Goal: Information Seeking & Learning: Learn about a topic

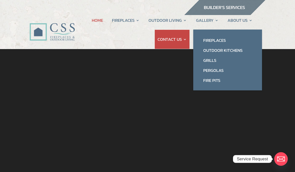
click at [225, 40] on link "Fireplaces" at bounding box center [227, 40] width 59 height 10
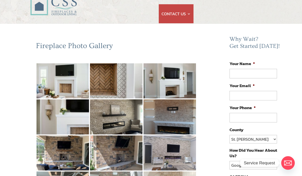
scroll to position [27, 0]
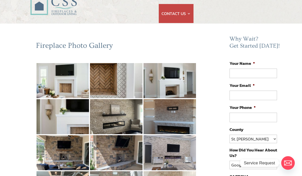
click at [64, 84] on img at bounding box center [63, 80] width 53 height 35
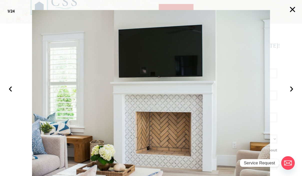
click at [293, 94] on button "›" at bounding box center [291, 88] width 11 height 11
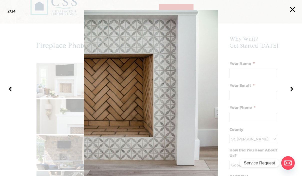
click at [294, 94] on button "›" at bounding box center [291, 88] width 11 height 11
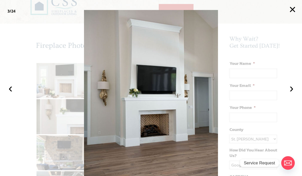
click at [295, 94] on button "›" at bounding box center [291, 88] width 11 height 11
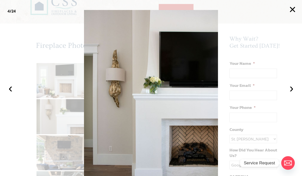
click at [295, 94] on button "›" at bounding box center [291, 88] width 11 height 11
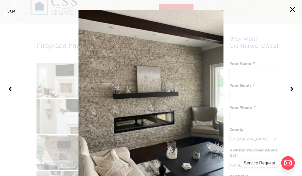
click at [295, 94] on button "›" at bounding box center [291, 88] width 11 height 11
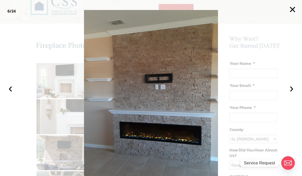
click at [292, 94] on button "›" at bounding box center [291, 88] width 11 height 11
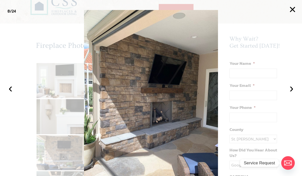
click at [293, 94] on button "›" at bounding box center [291, 88] width 11 height 11
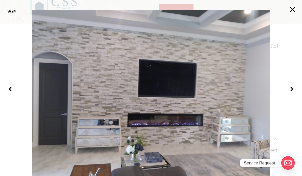
click at [293, 94] on button "›" at bounding box center [291, 88] width 11 height 11
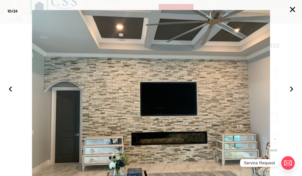
click at [294, 94] on button "›" at bounding box center [291, 88] width 11 height 11
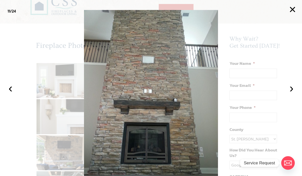
click at [295, 94] on button "›" at bounding box center [291, 88] width 11 height 11
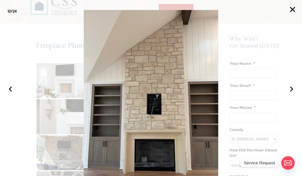
click at [294, 94] on button "›" at bounding box center [291, 88] width 11 height 11
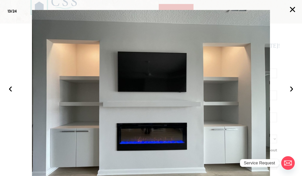
click at [292, 94] on button "›" at bounding box center [291, 88] width 11 height 11
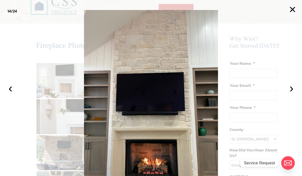
click at [295, 94] on button "›" at bounding box center [291, 88] width 11 height 11
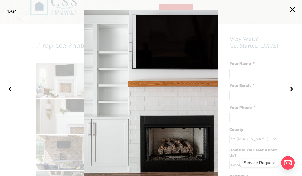
click at [295, 94] on button "›" at bounding box center [291, 88] width 11 height 11
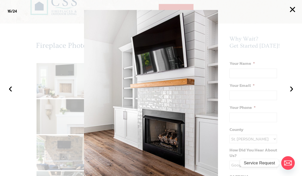
click at [294, 94] on button "›" at bounding box center [291, 88] width 11 height 11
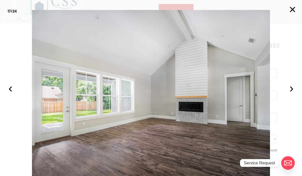
click at [292, 94] on button "›" at bounding box center [291, 88] width 11 height 11
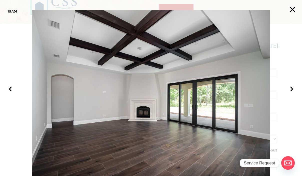
click at [259, 123] on img at bounding box center [151, 99] width 238 height 179
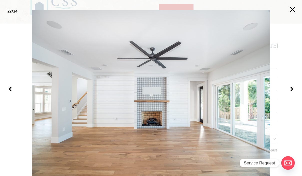
click at [292, 94] on button "›" at bounding box center [291, 88] width 11 height 11
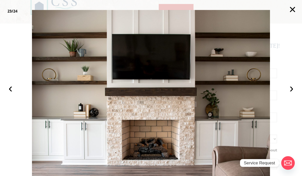
click at [293, 94] on button "›" at bounding box center [291, 88] width 11 height 11
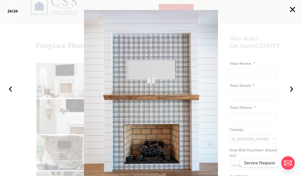
click at [295, 94] on button "›" at bounding box center [291, 88] width 11 height 11
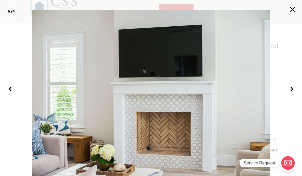
click at [295, 94] on button "›" at bounding box center [291, 88] width 11 height 11
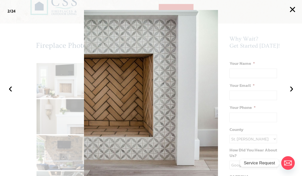
click at [295, 94] on button "›" at bounding box center [291, 88] width 11 height 11
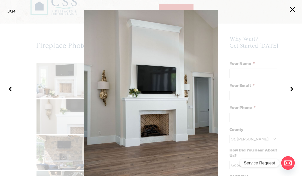
click at [292, 7] on button "×" at bounding box center [292, 9] width 11 height 11
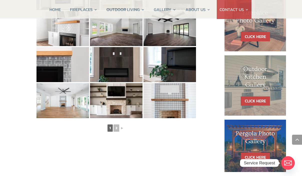
click at [124, 125] on link "►" at bounding box center [122, 128] width 5 height 6
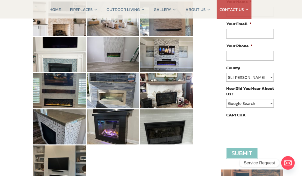
scroll to position [89, 4]
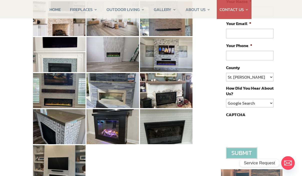
click at [71, 135] on img at bounding box center [59, 126] width 53 height 35
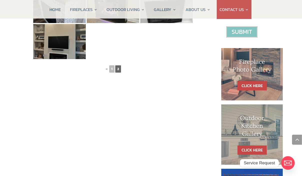
scroll to position [210, 4]
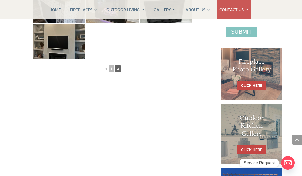
click at [123, 70] on div "◄ 1 2" at bounding box center [113, 66] width 161 height 15
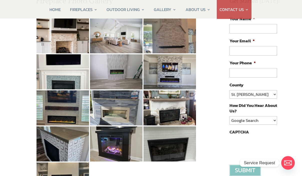
scroll to position [72, 0]
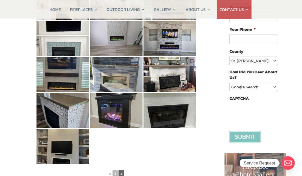
click at [114, 172] on link "1" at bounding box center [115, 173] width 5 height 7
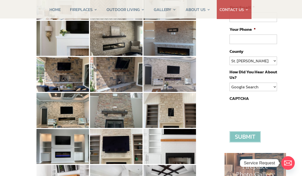
click at [183, 47] on img at bounding box center [170, 38] width 53 height 35
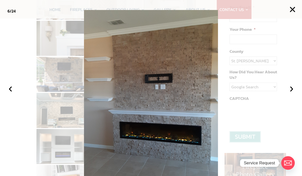
click at [290, 10] on button "×" at bounding box center [292, 9] width 11 height 11
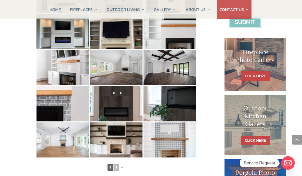
scroll to position [220, 0]
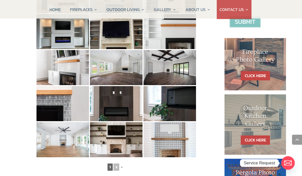
click at [53, 103] on img at bounding box center [63, 103] width 53 height 35
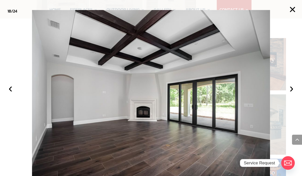
click at [292, 94] on button "›" at bounding box center [291, 88] width 11 height 11
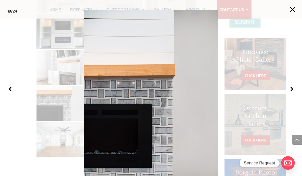
click at [125, 161] on img at bounding box center [151, 99] width 134 height 179
click at [126, 162] on img at bounding box center [151, 99] width 134 height 179
click at [8, 94] on button "‹" at bounding box center [10, 88] width 11 height 11
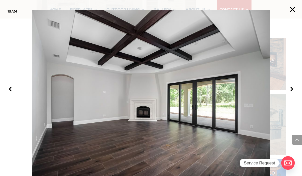
click at [291, 94] on button "›" at bounding box center [291, 88] width 11 height 11
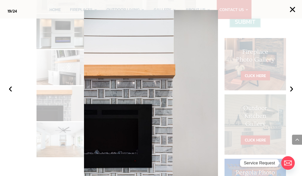
click at [292, 94] on button "›" at bounding box center [291, 88] width 11 height 11
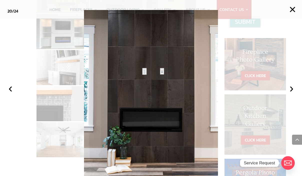
click at [293, 94] on button "›" at bounding box center [291, 88] width 11 height 11
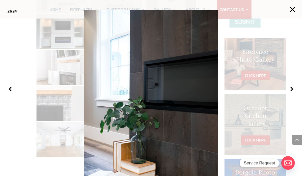
click at [12, 94] on button "‹" at bounding box center [10, 88] width 11 height 11
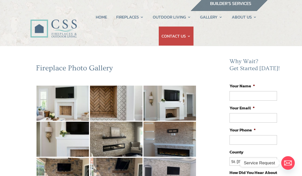
scroll to position [0, 0]
